Goal: Task Accomplishment & Management: Manage account settings

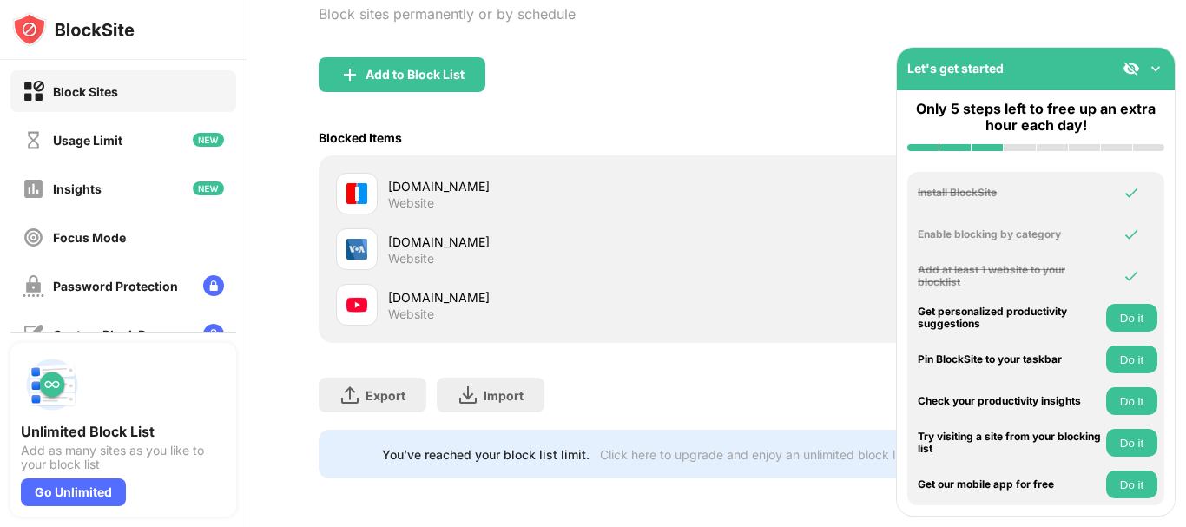
click at [1148, 67] on img at bounding box center [1155, 68] width 17 height 17
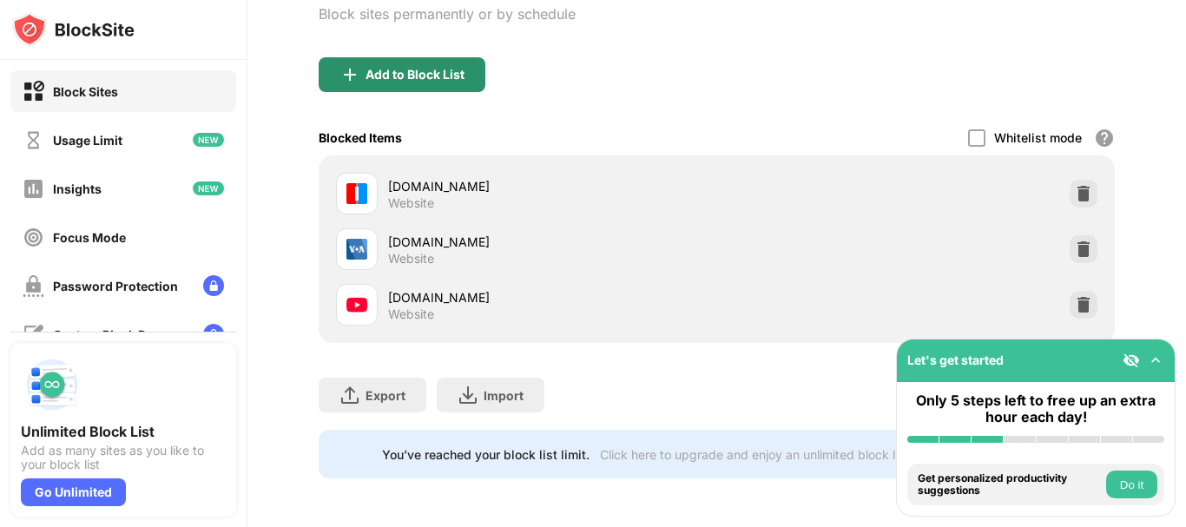
click at [371, 57] on div "Add to Block List" at bounding box center [402, 74] width 167 height 35
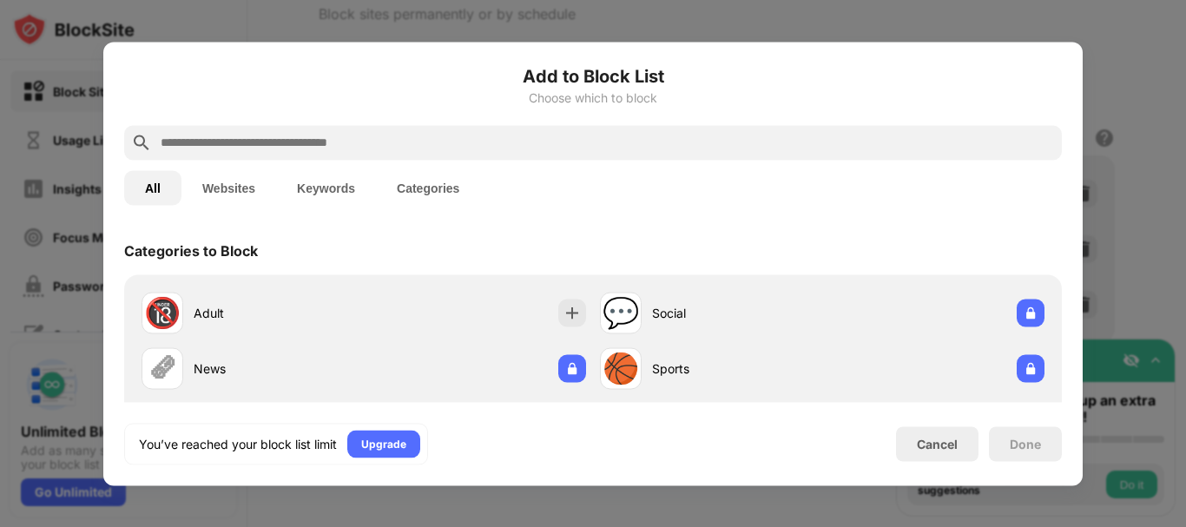
click at [344, 142] on input "text" at bounding box center [607, 142] width 896 height 21
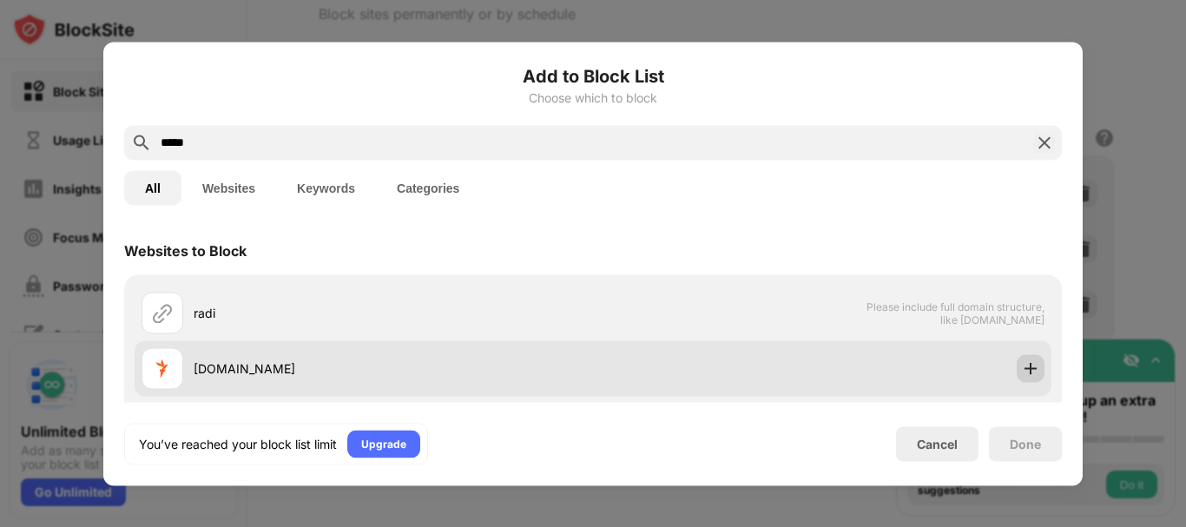
type input "*****"
click at [1022, 373] on img at bounding box center [1030, 368] width 17 height 17
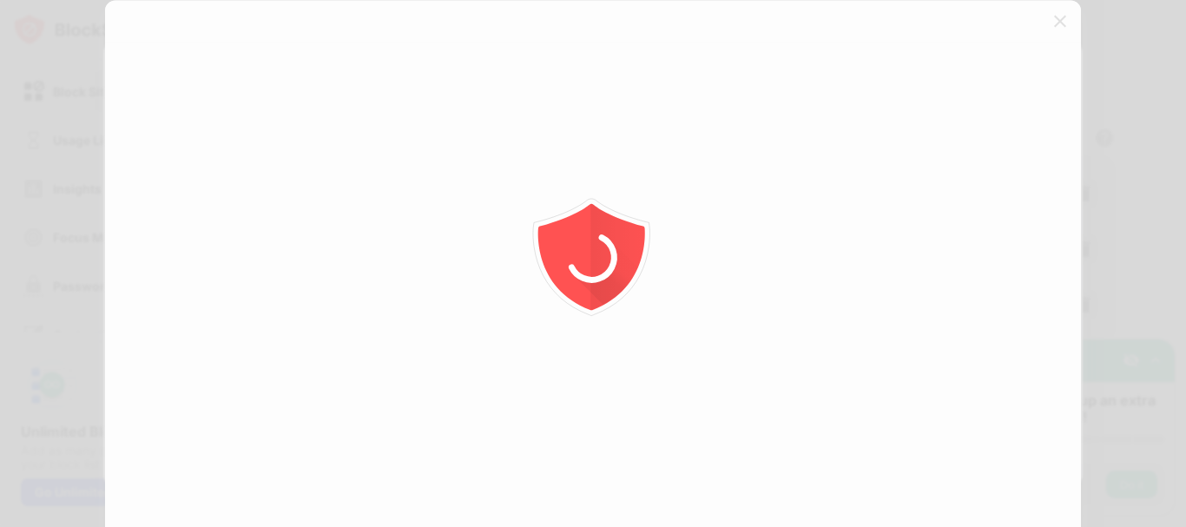
click at [1145, 47] on div at bounding box center [593, 263] width 1186 height 527
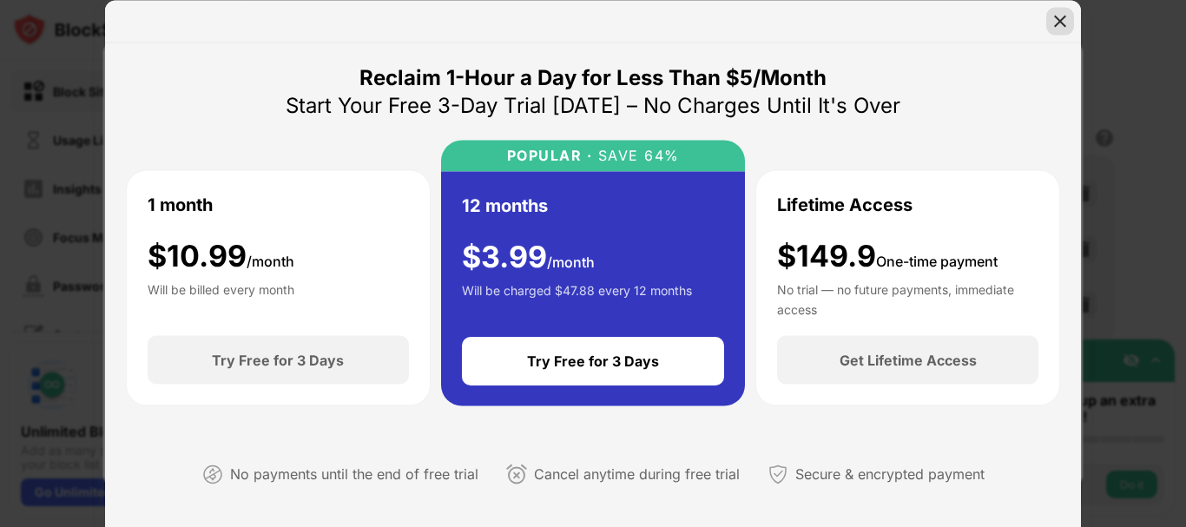
click at [1061, 23] on img at bounding box center [1060, 20] width 17 height 17
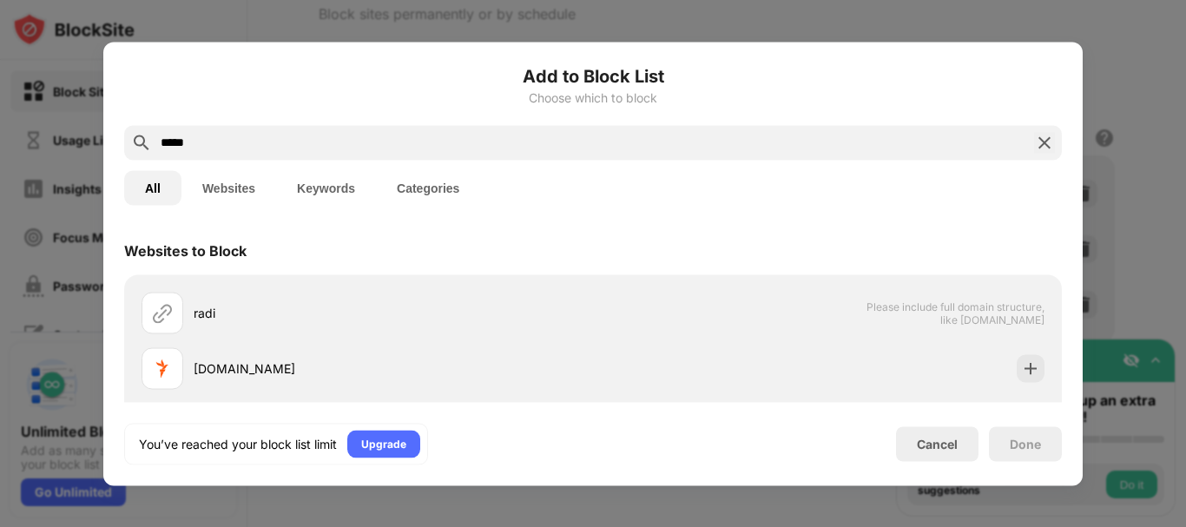
click at [1047, 142] on img at bounding box center [1044, 142] width 21 height 21
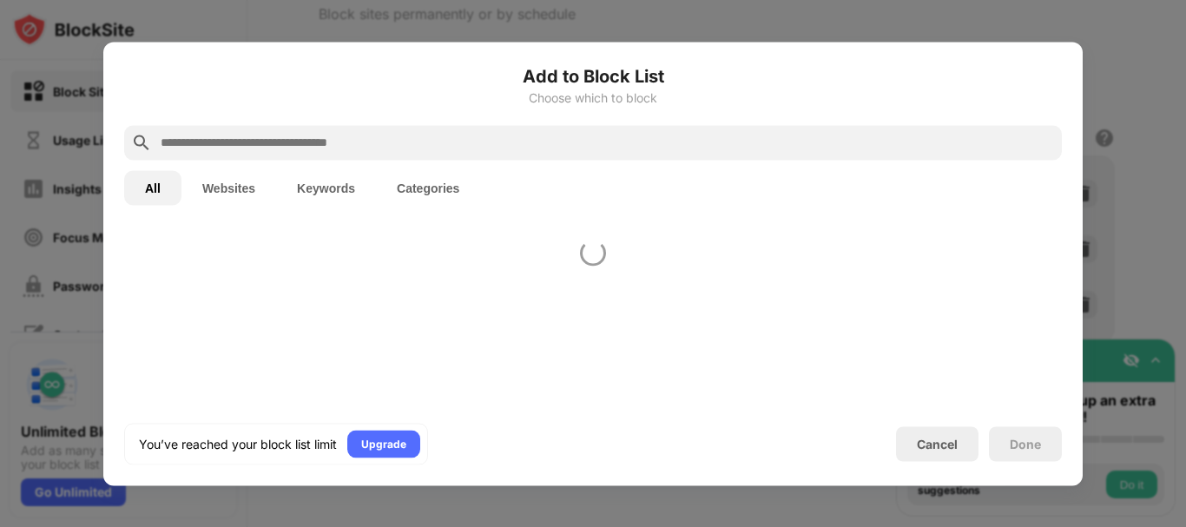
click at [1101, 76] on div at bounding box center [593, 263] width 1186 height 527
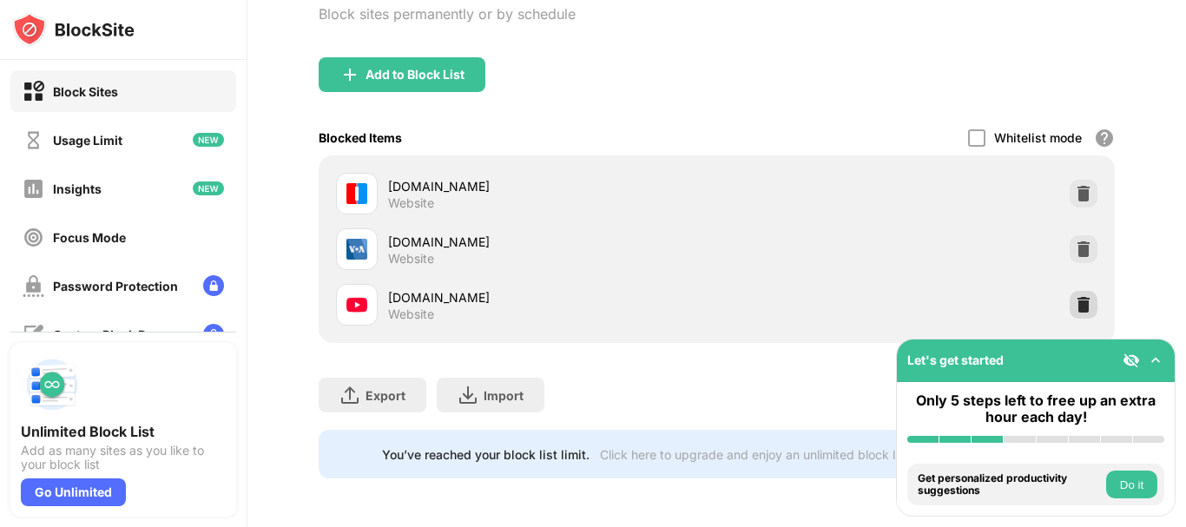
click at [1075, 296] on img at bounding box center [1083, 304] width 17 height 17
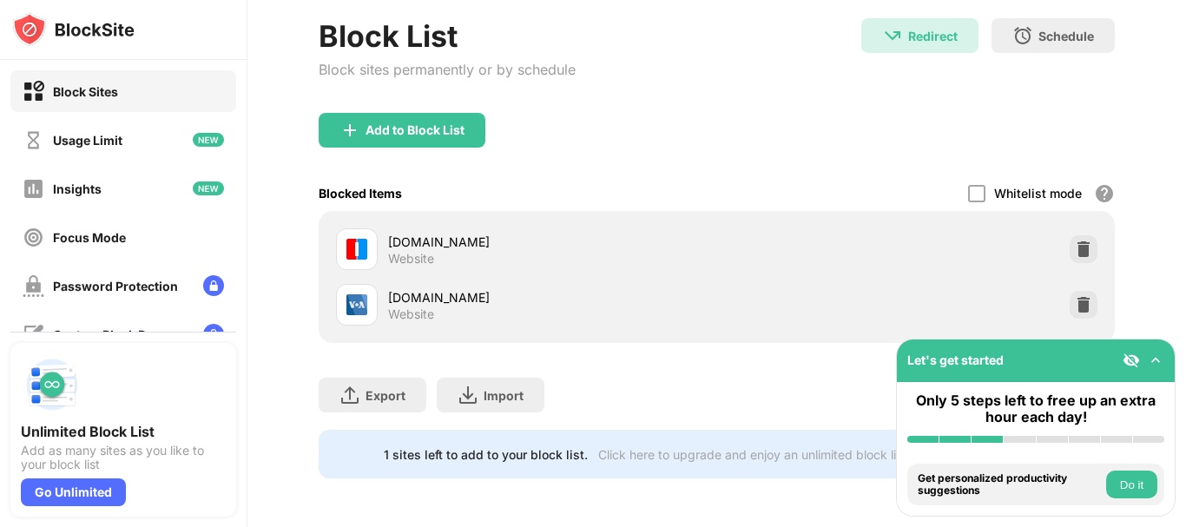
scroll to position [176, 0]
click at [417, 123] on div "Add to Block List" at bounding box center [415, 130] width 99 height 14
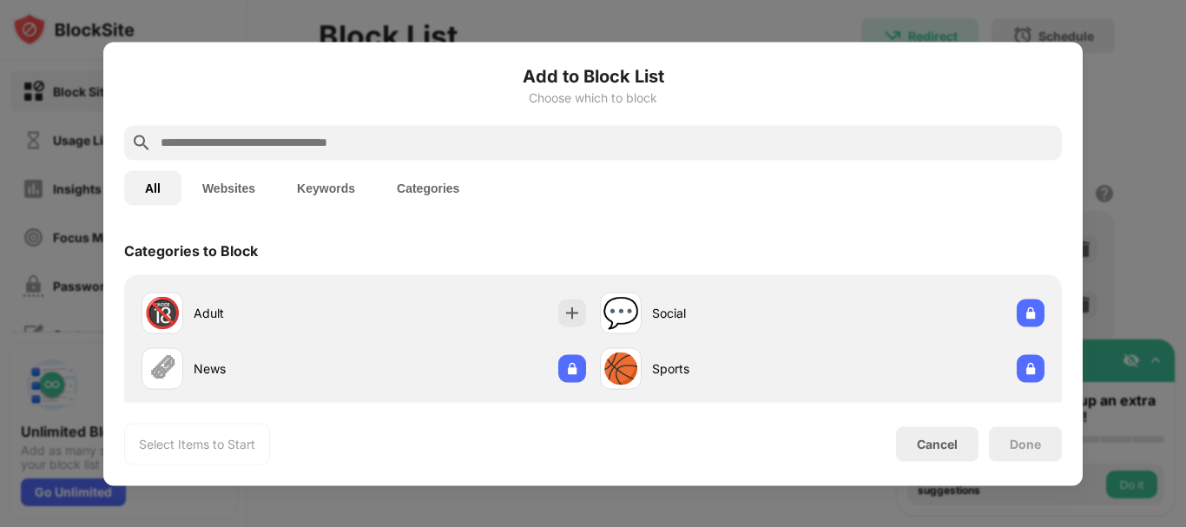
click at [470, 143] on input "text" at bounding box center [607, 142] width 896 height 21
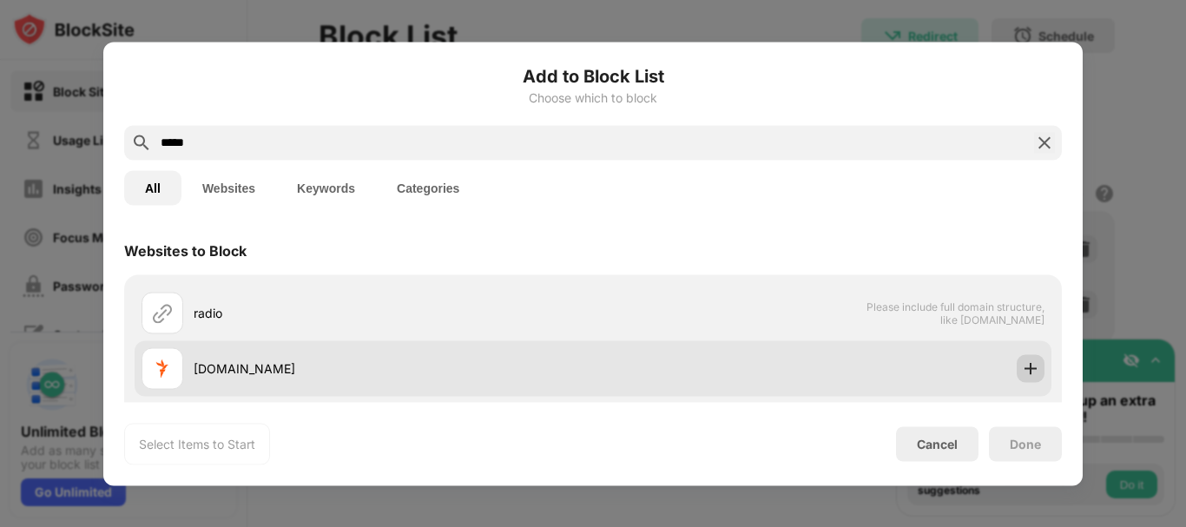
type input "*****"
click at [1023, 371] on img at bounding box center [1030, 368] width 17 height 17
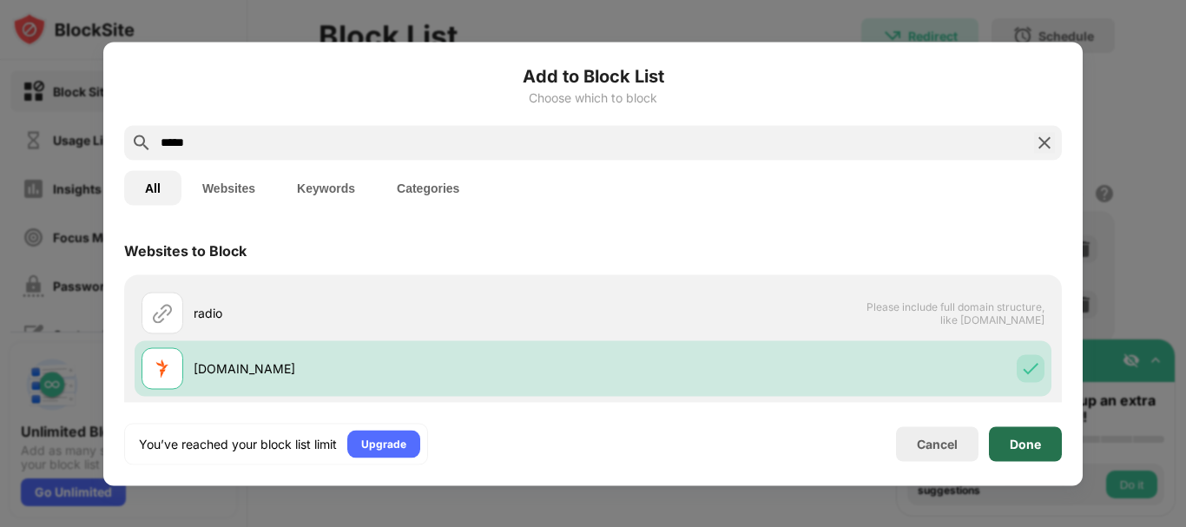
click at [1032, 440] on div "Done" at bounding box center [1025, 444] width 31 height 14
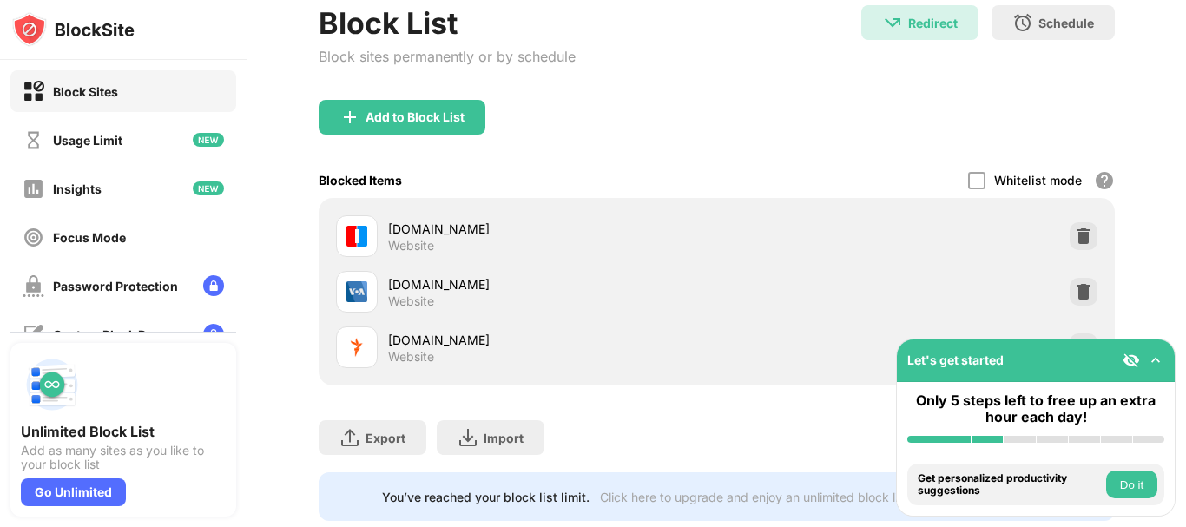
scroll to position [232, 0]
